Goal: Task Accomplishment & Management: Manage account settings

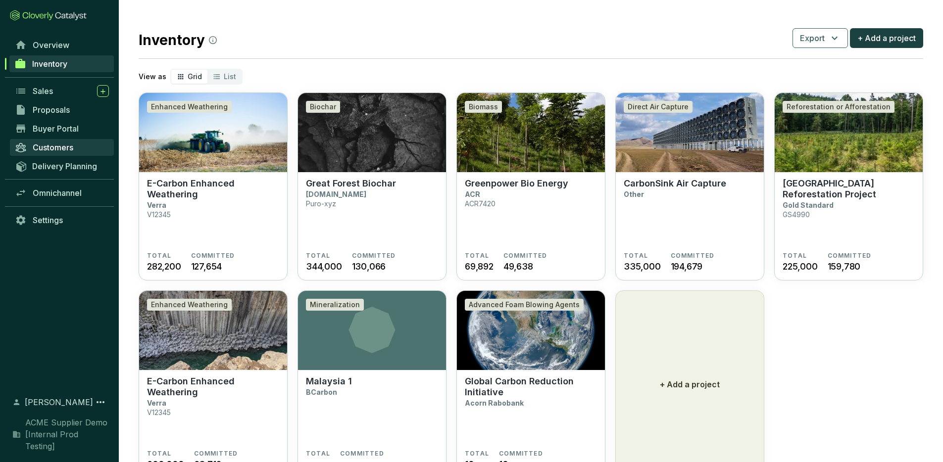
click at [64, 144] on span "Customers" at bounding box center [53, 148] width 41 height 10
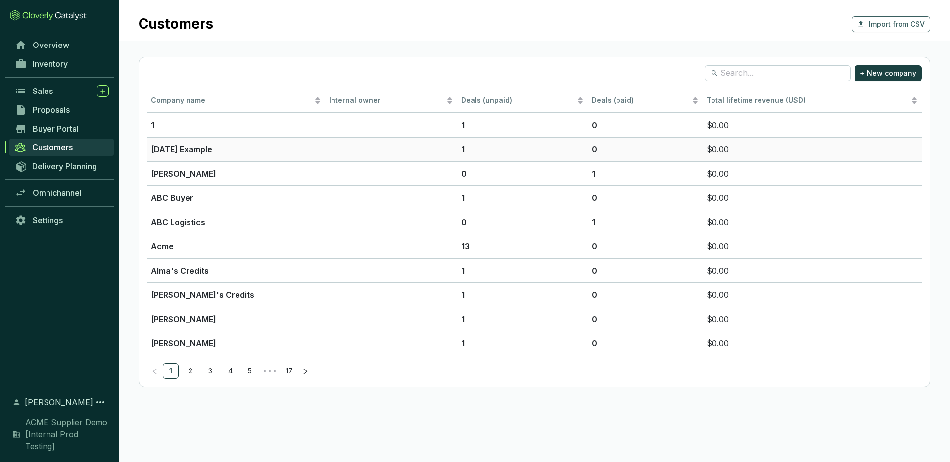
click at [189, 146] on p "16 July Example" at bounding box center [236, 150] width 170 height 12
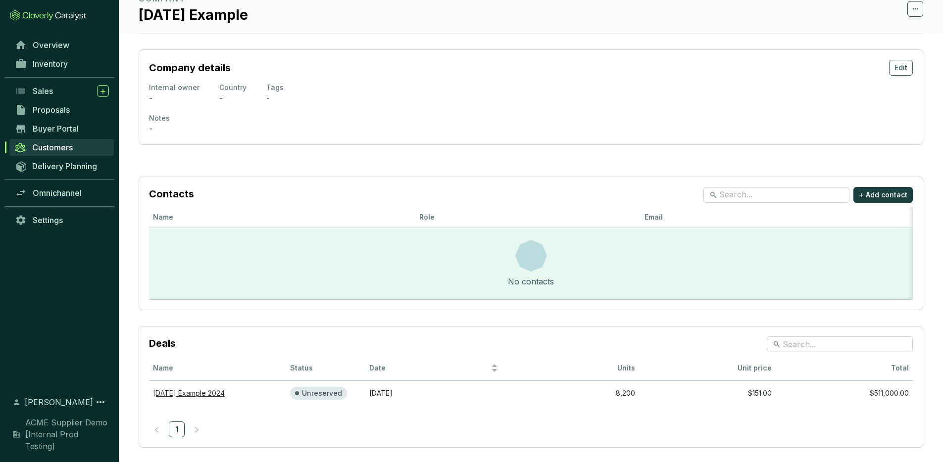
scroll to position [52, 0]
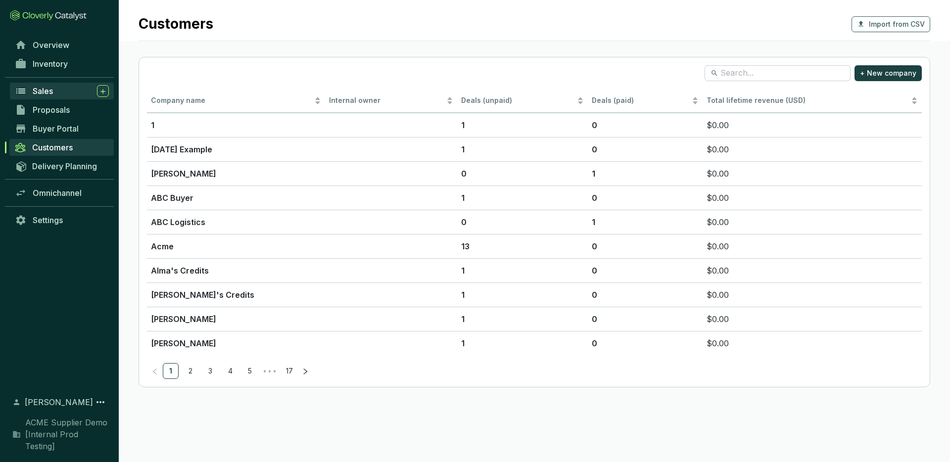
click at [54, 89] on div "Sales" at bounding box center [71, 91] width 76 height 12
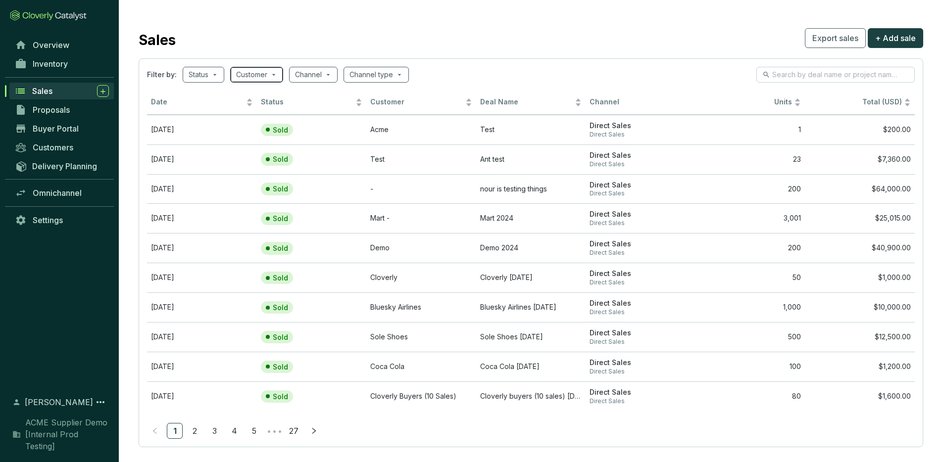
click at [248, 78] on input "search" at bounding box center [251, 74] width 31 height 15
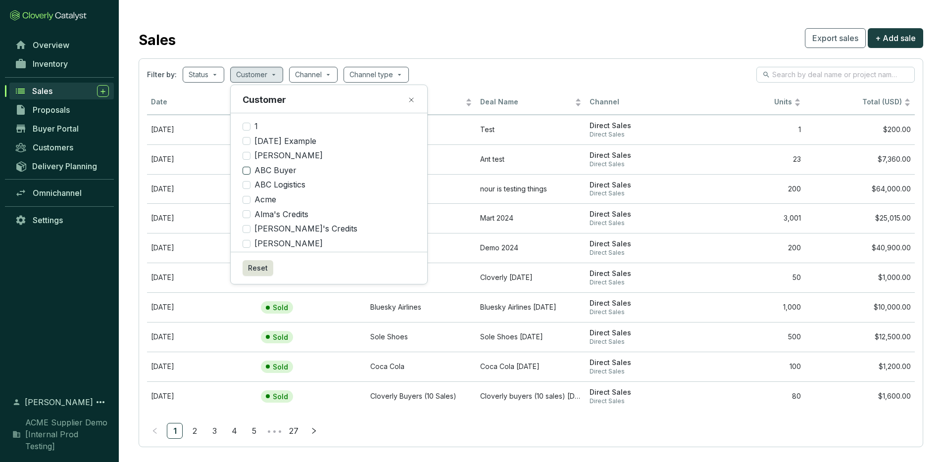
click at [273, 166] on span "ABC Buyer" at bounding box center [275, 170] width 50 height 11
click at [250, 167] on input "ABC Buyer" at bounding box center [247, 171] width 8 height 8
checkbox input "true"
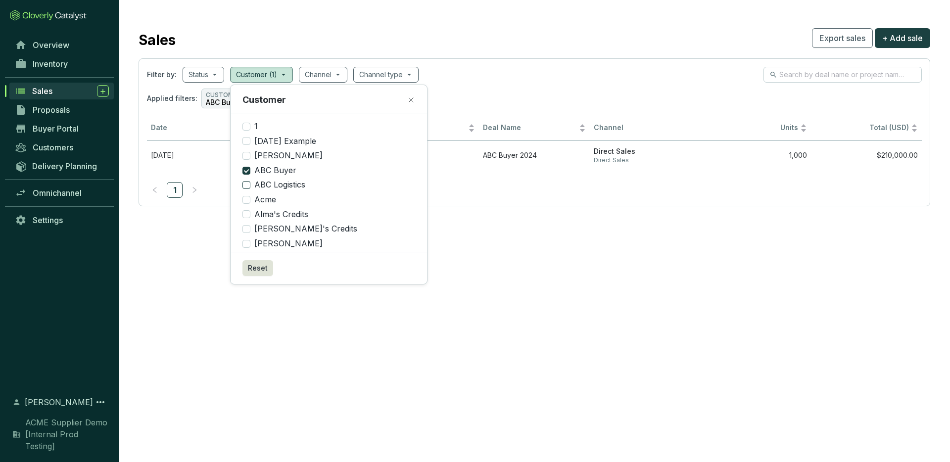
click at [276, 185] on span "ABC Logistics" at bounding box center [279, 185] width 59 height 11
click at [250, 185] on input "ABC Logistics" at bounding box center [247, 185] width 8 height 8
checkbox input "true"
click at [260, 199] on span "Acme" at bounding box center [265, 200] width 30 height 11
click at [250, 199] on input "Acme" at bounding box center [247, 200] width 8 height 8
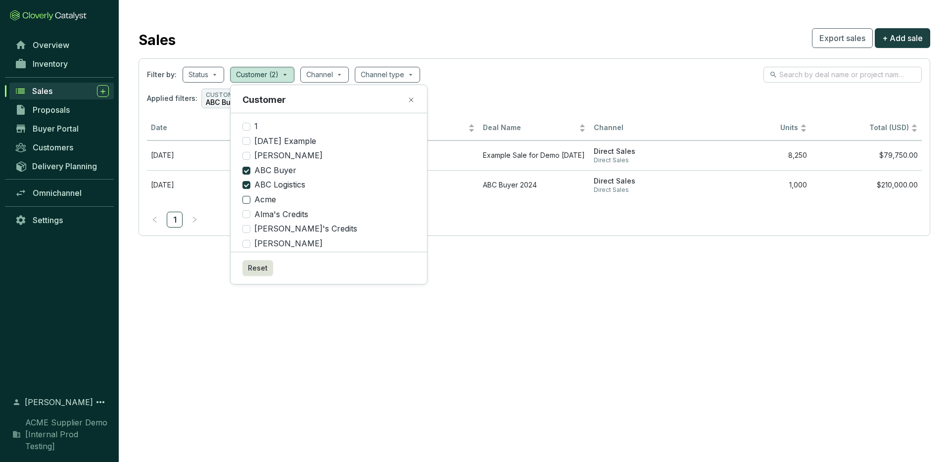
checkbox input "true"
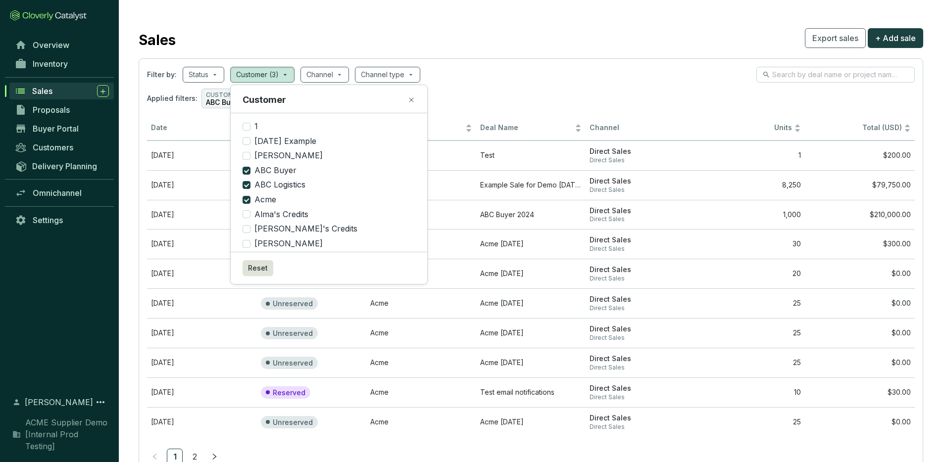
click at [476, 39] on div "Sales Export sales + Add sale" at bounding box center [531, 38] width 785 height 25
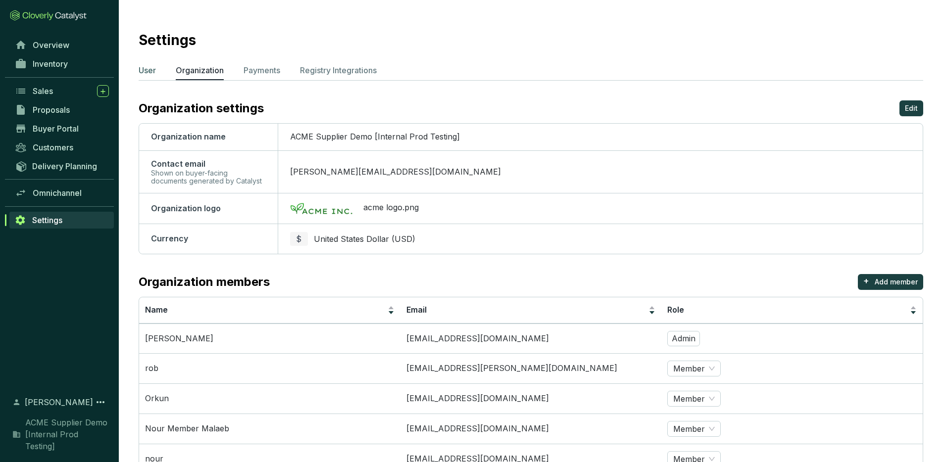
click at [145, 71] on p "User" at bounding box center [147, 70] width 17 height 12
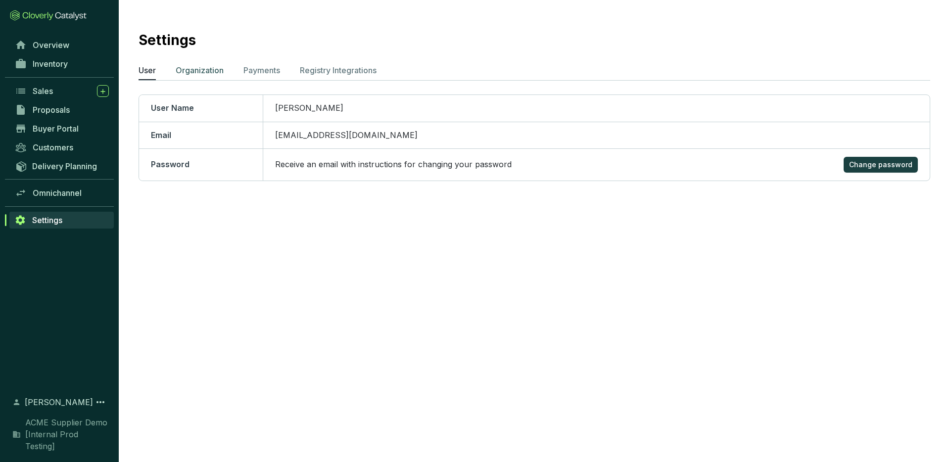
click at [193, 70] on p "Organization" at bounding box center [200, 70] width 48 height 12
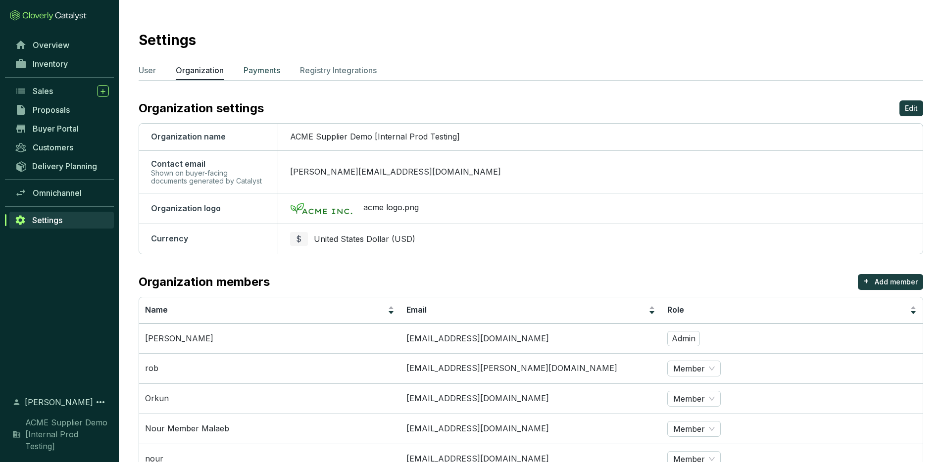
click at [264, 69] on p "Payments" at bounding box center [262, 70] width 37 height 12
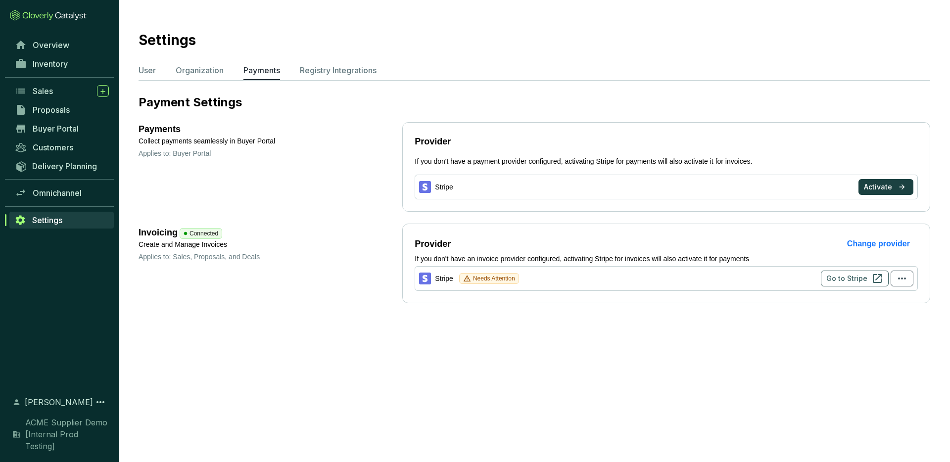
click at [322, 73] on p "Registry Integrations" at bounding box center [338, 70] width 77 height 12
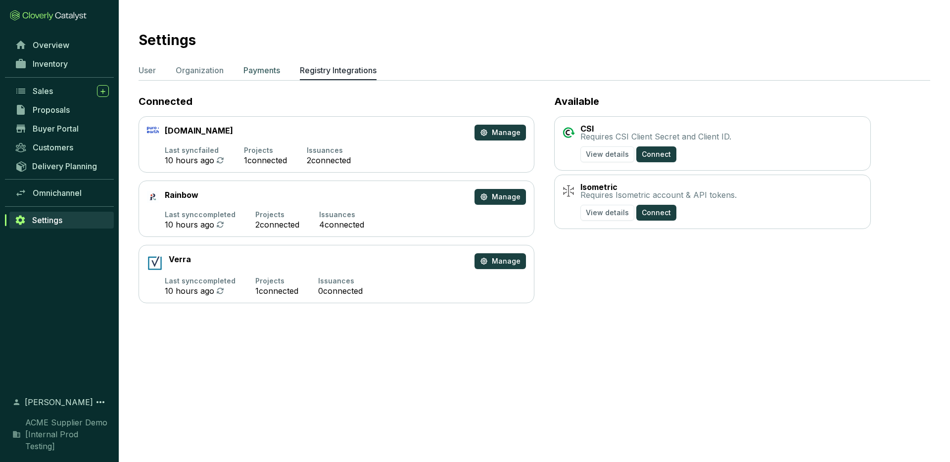
click at [251, 73] on p "Payments" at bounding box center [262, 70] width 37 height 12
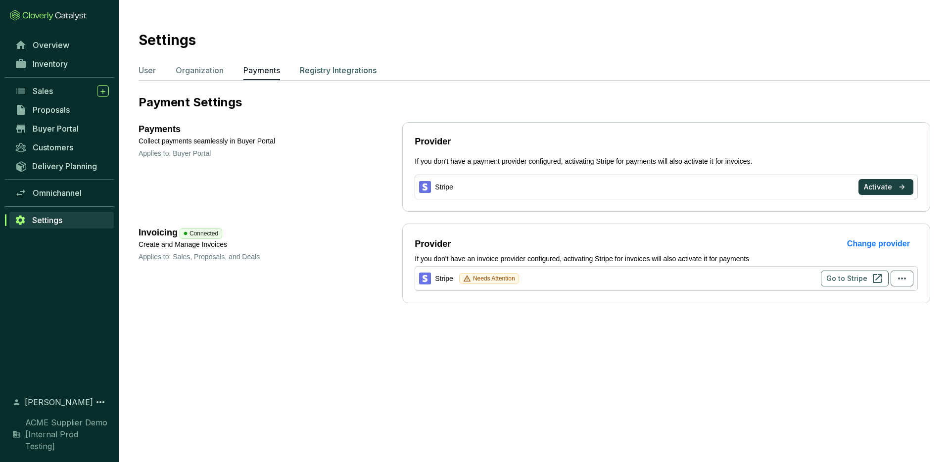
click at [328, 71] on p "Registry Integrations" at bounding box center [338, 70] width 77 height 12
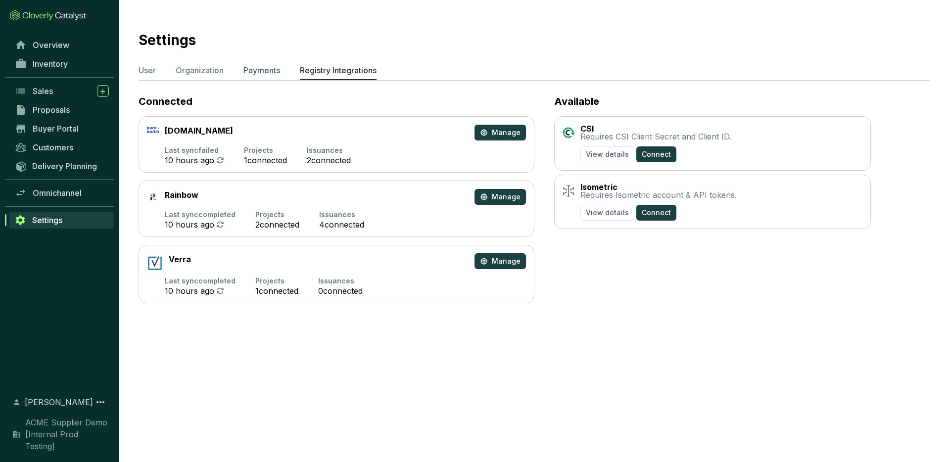
click at [263, 69] on p "Payments" at bounding box center [262, 70] width 37 height 12
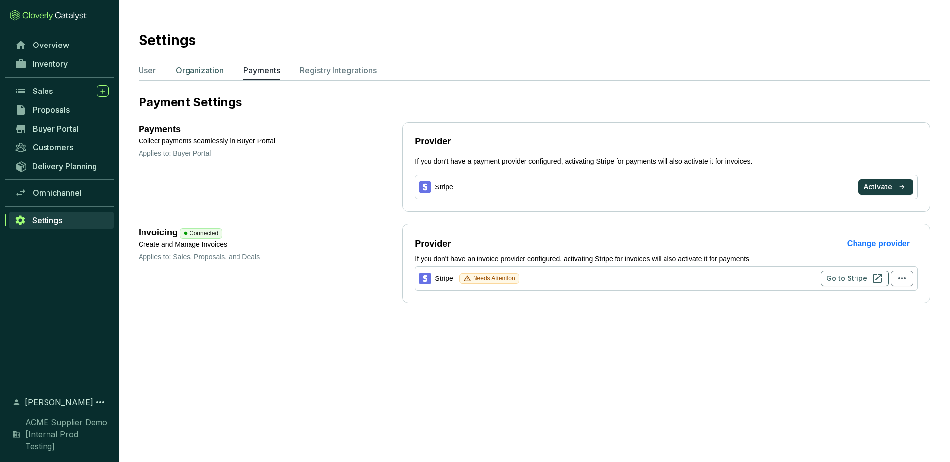
click at [207, 70] on p "Organization" at bounding box center [200, 70] width 48 height 12
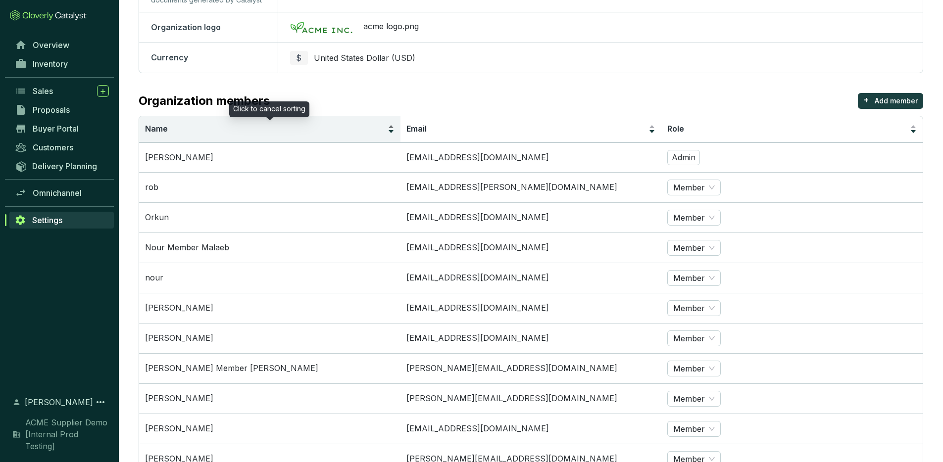
scroll to position [183, 0]
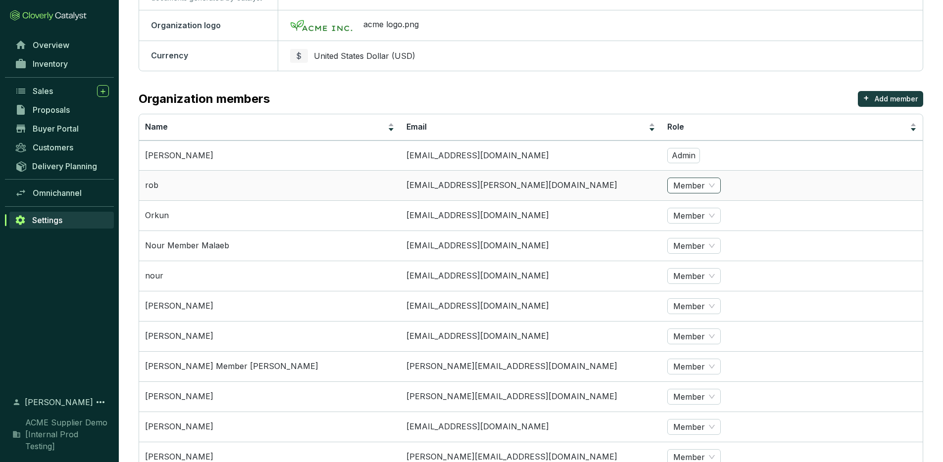
click at [715, 189] on div "Member" at bounding box center [693, 186] width 53 height 16
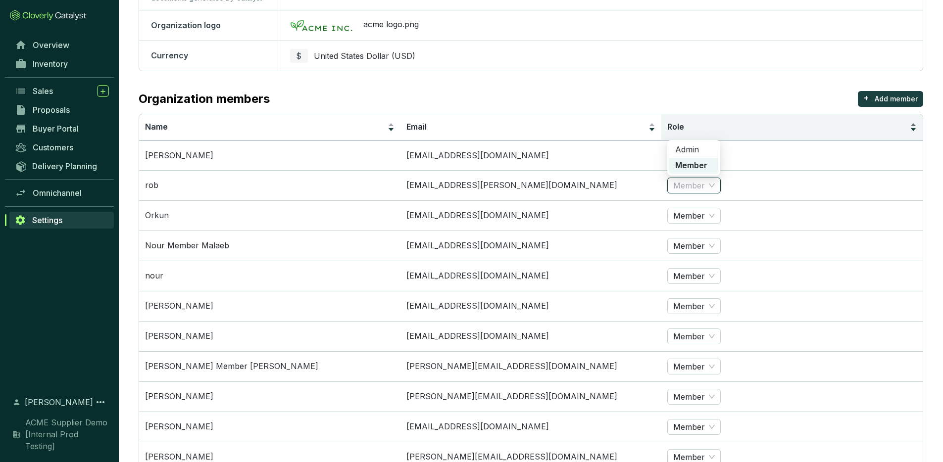
click at [754, 122] on span "Role" at bounding box center [787, 127] width 241 height 11
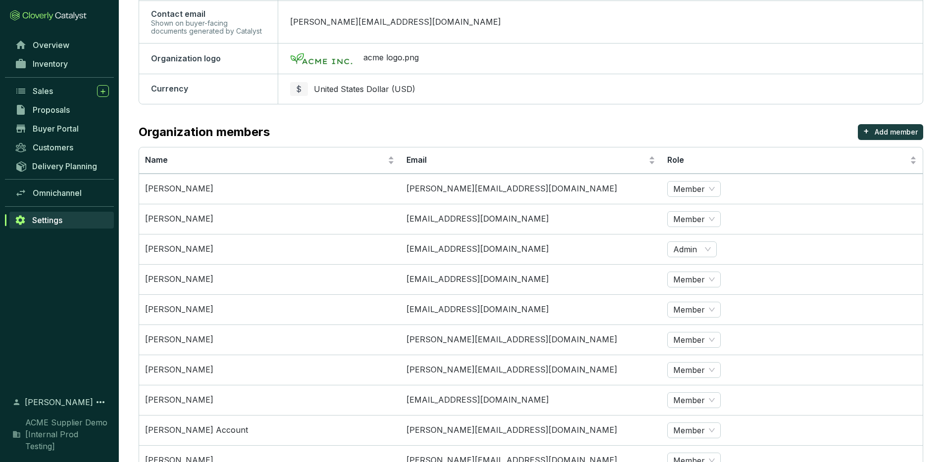
scroll to position [0, 0]
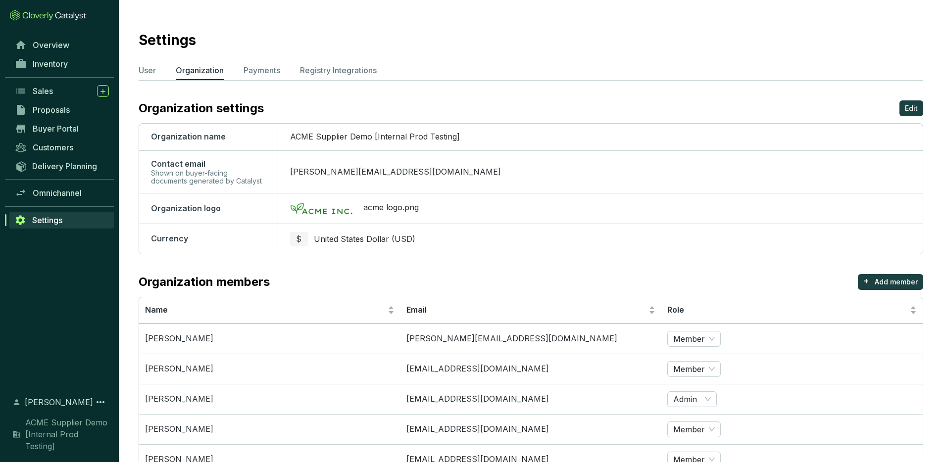
click at [611, 288] on div "Organization members + Add member" at bounding box center [531, 282] width 785 height 16
click at [907, 108] on p "Edit" at bounding box center [911, 108] width 13 height 10
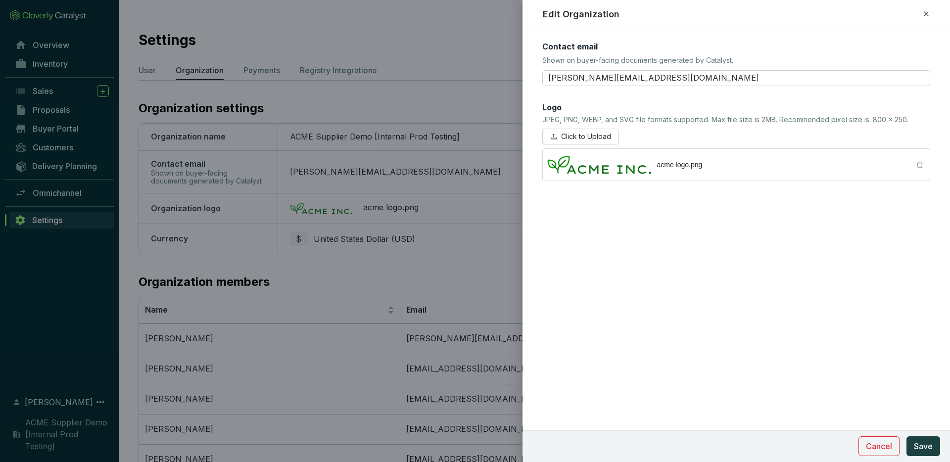
click at [929, 15] on icon at bounding box center [927, 14] width 8 height 12
